Goal: Manage account settings

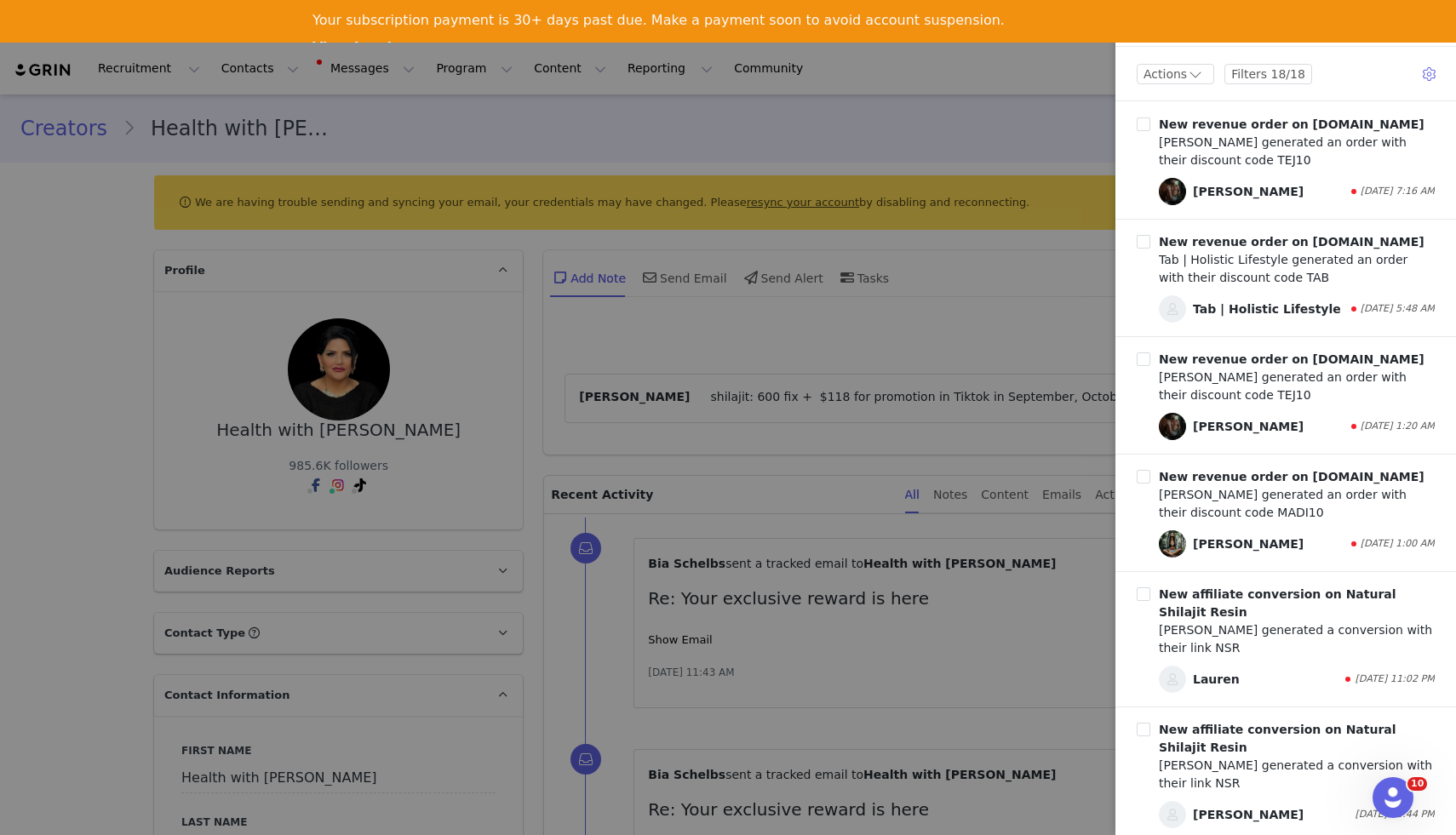
click at [1002, 104] on div at bounding box center [728, 418] width 1456 height 835
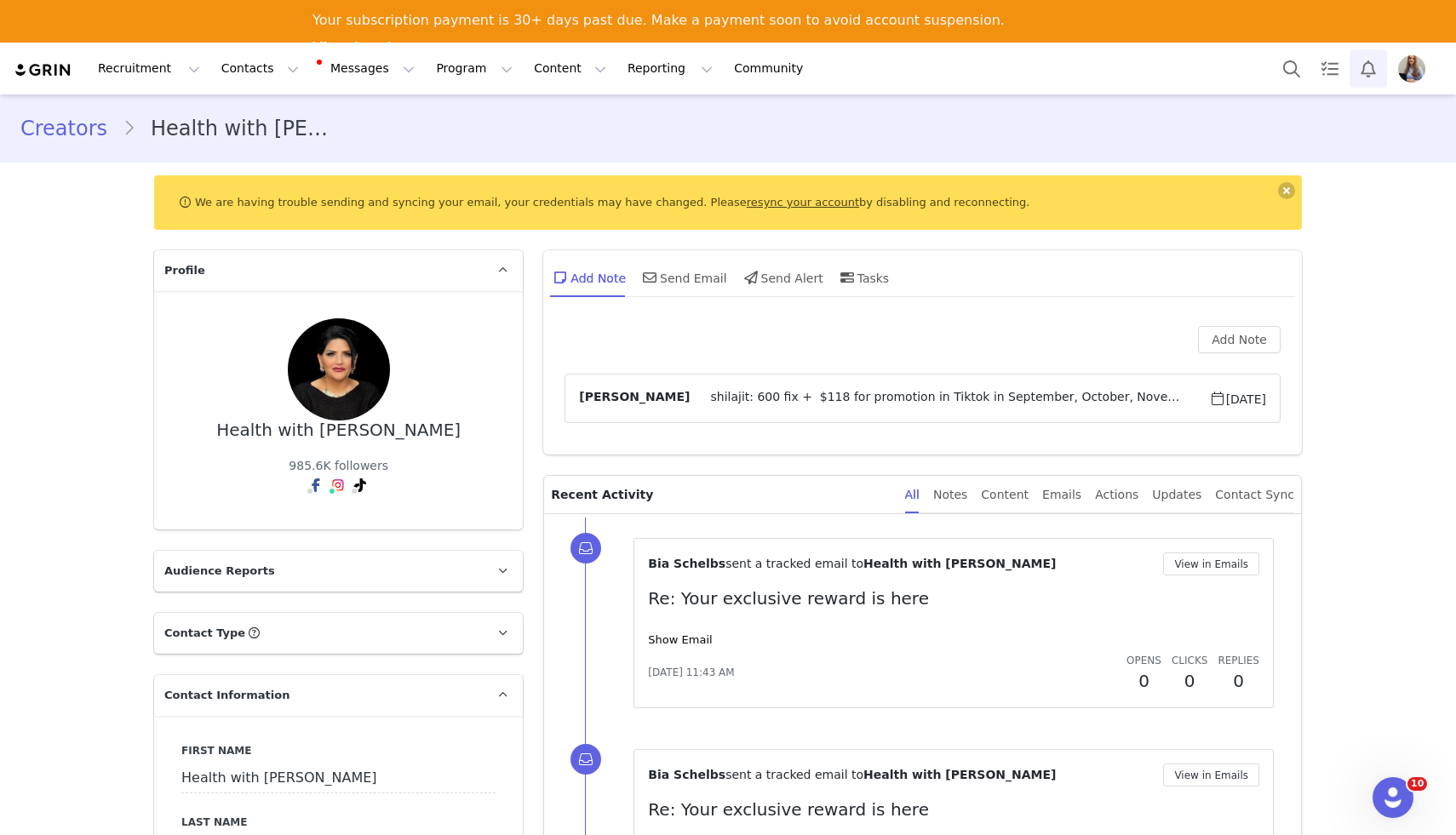
click at [1366, 69] on button "Notifications" at bounding box center [1367, 68] width 37 height 38
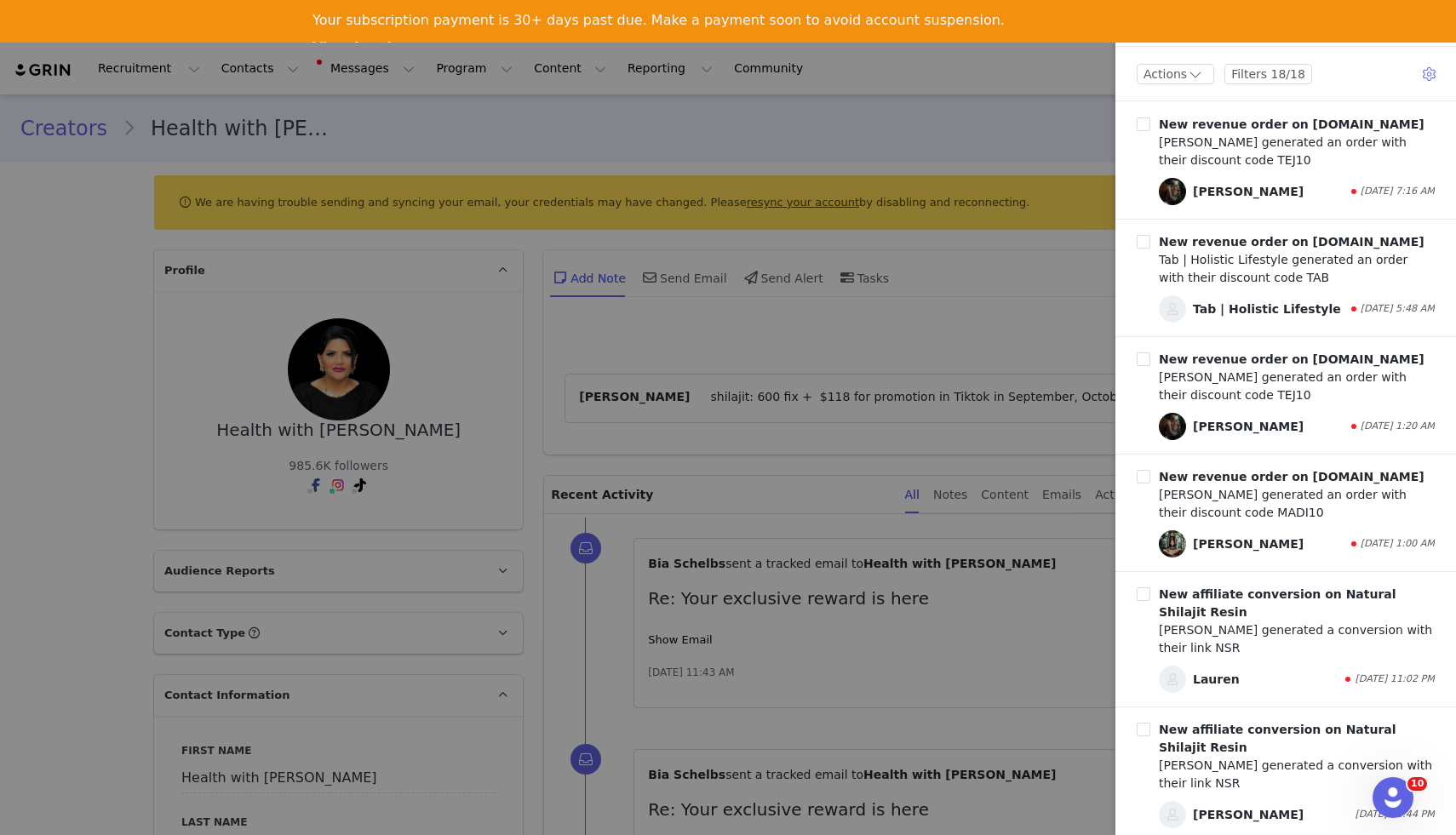
click at [1036, 113] on div at bounding box center [728, 418] width 1456 height 835
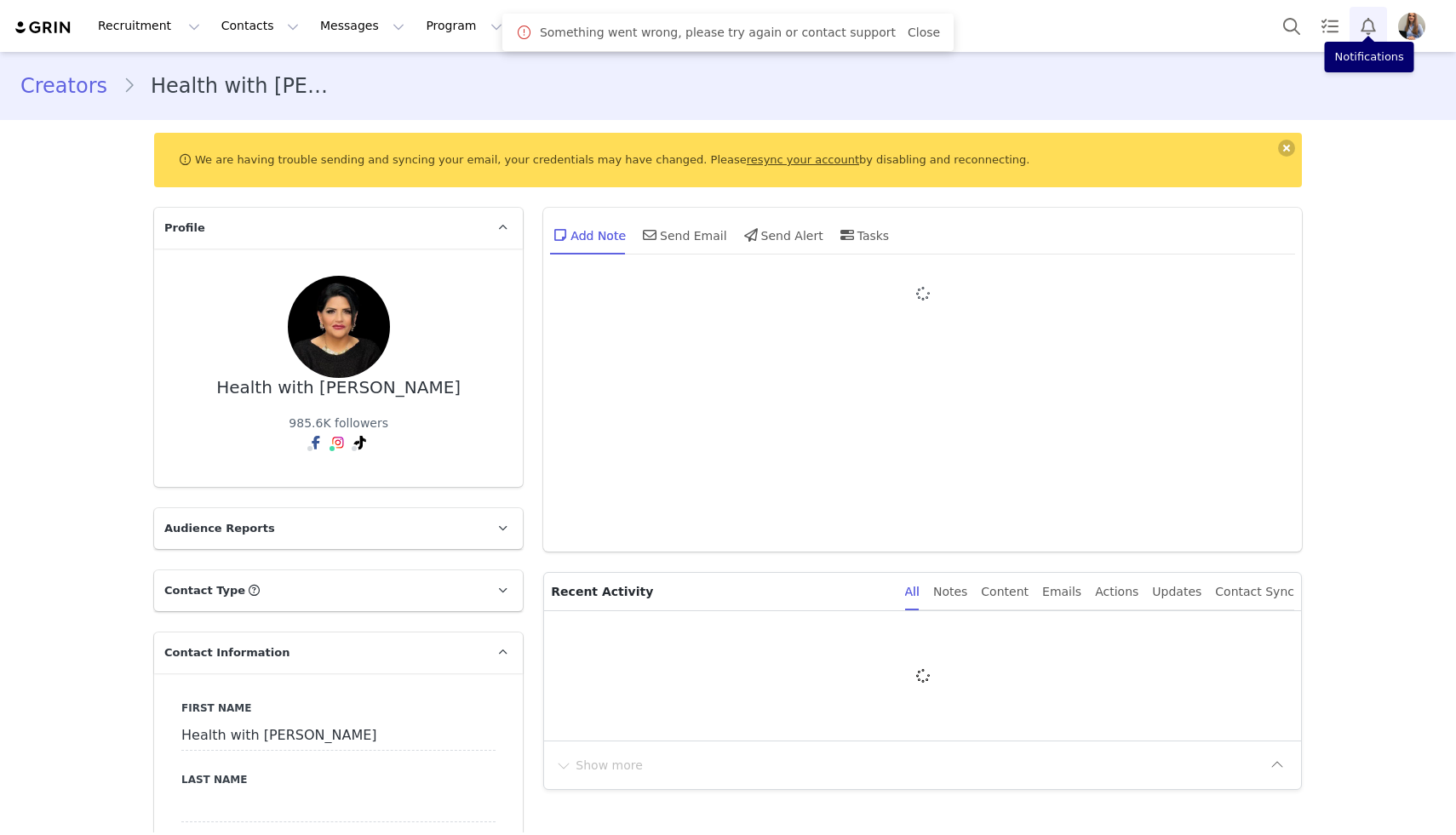
click at [1361, 24] on button "Notifications" at bounding box center [1367, 26] width 37 height 38
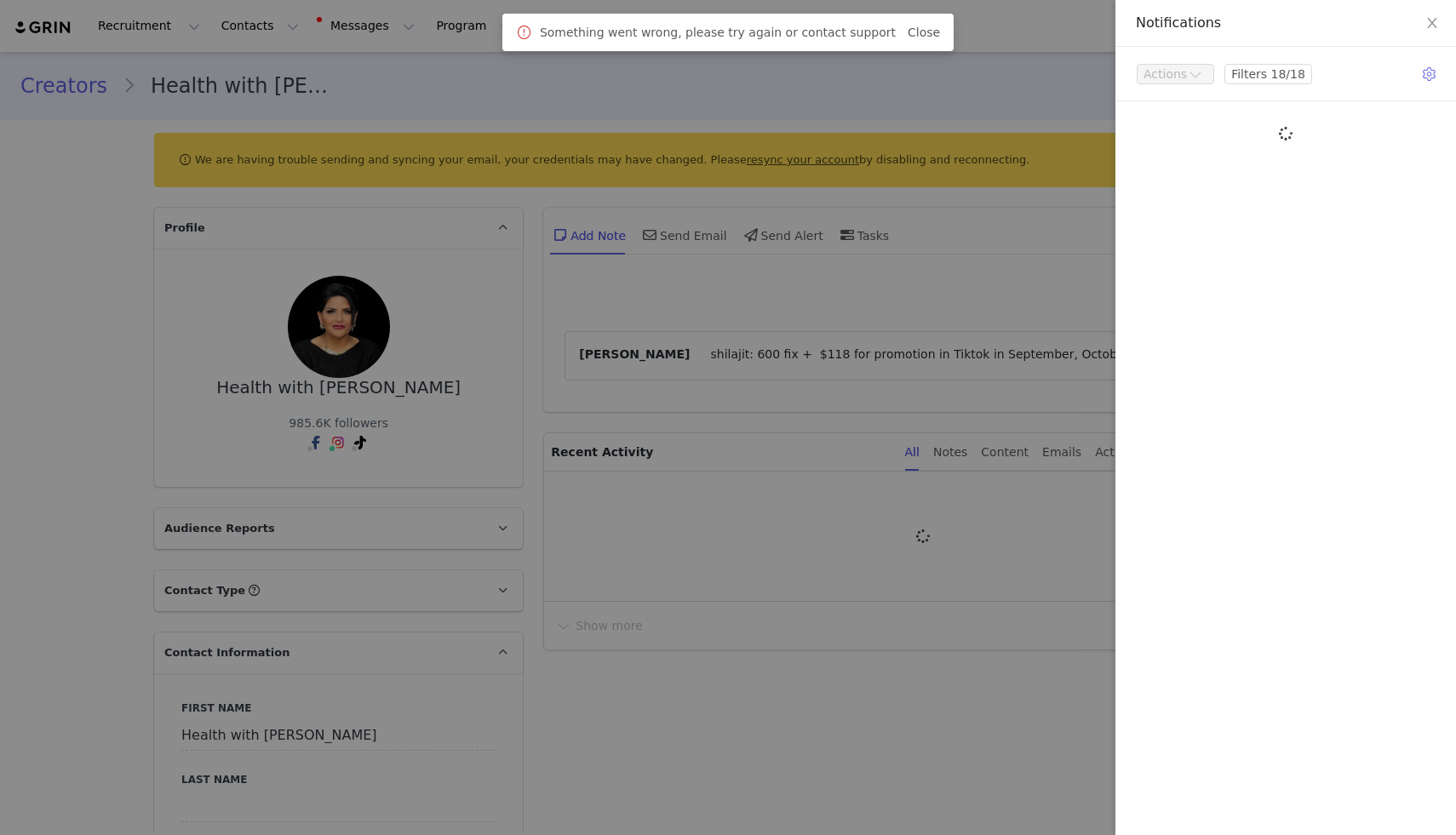
type input "+1 ([GEOGRAPHIC_DATA])"
